Goal: Information Seeking & Learning: Learn about a topic

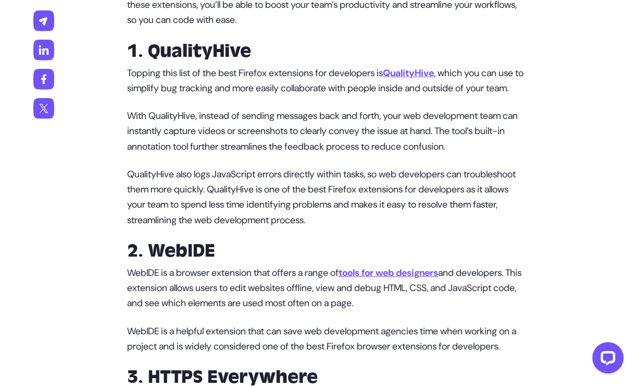
click at [435, 80] on p "Topping this list of the best Firefox extensions for developers is QualityHive …" at bounding box center [327, 81] width 400 height 31
click at [434, 76] on u "QualityHive" at bounding box center [408, 73] width 51 height 13
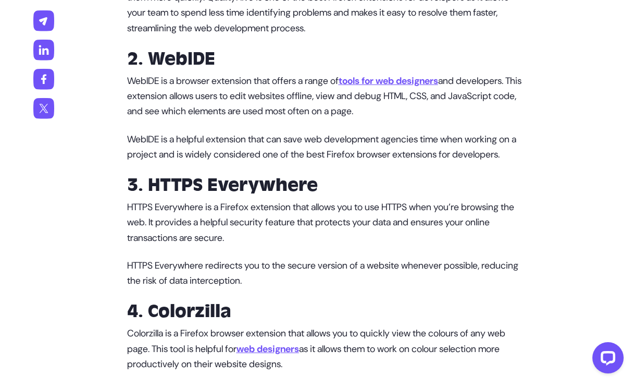
click at [423, 87] on u "tools for web designers" at bounding box center [389, 81] width 100 height 13
click at [429, 87] on u "tools for web designers" at bounding box center [389, 81] width 100 height 13
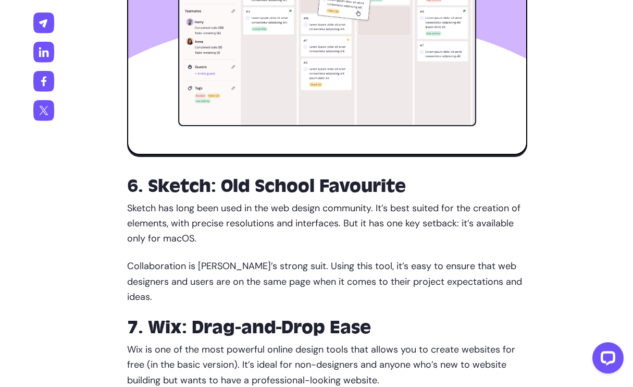
scroll to position [1702, 0]
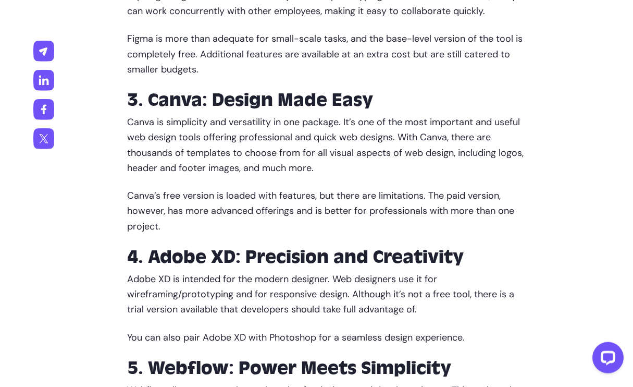
scroll to position [1018, 0]
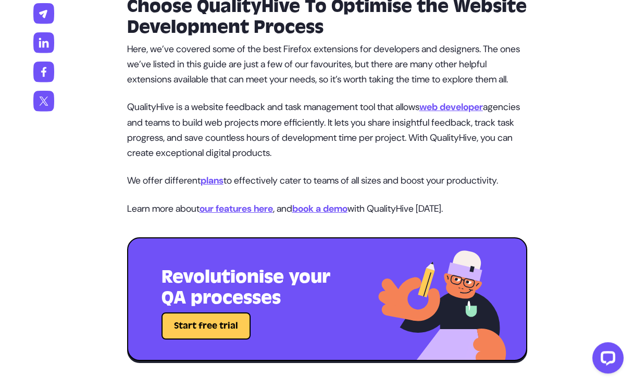
scroll to position [2536, 0]
